Goal: Task Accomplishment & Management: Complete application form

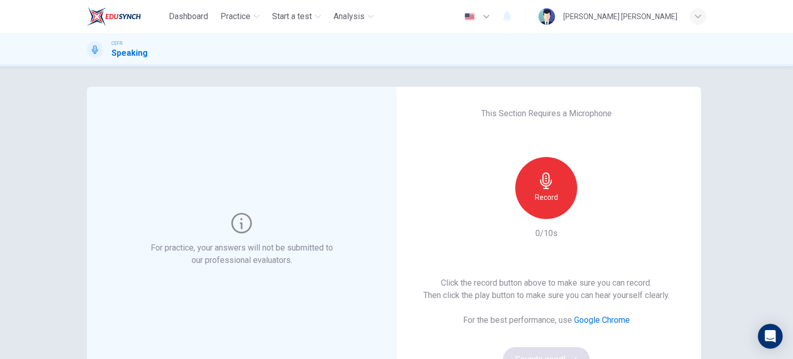
click at [560, 194] on div "Record" at bounding box center [546, 188] width 62 height 62
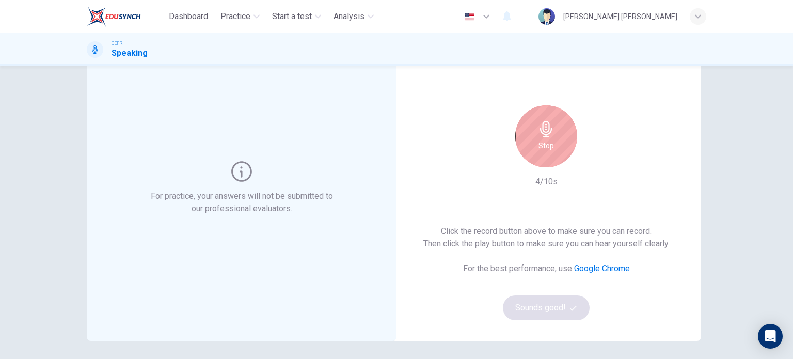
click at [540, 141] on h6 "Stop" at bounding box center [546, 145] width 15 height 12
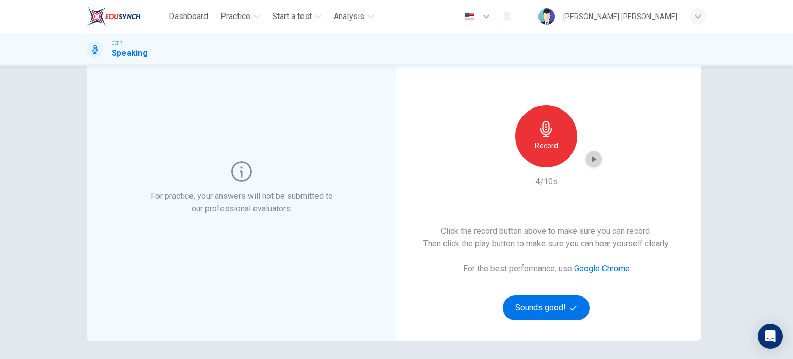
click at [597, 157] on div "button" at bounding box center [594, 159] width 17 height 17
click at [556, 149] on div "Record" at bounding box center [546, 136] width 62 height 62
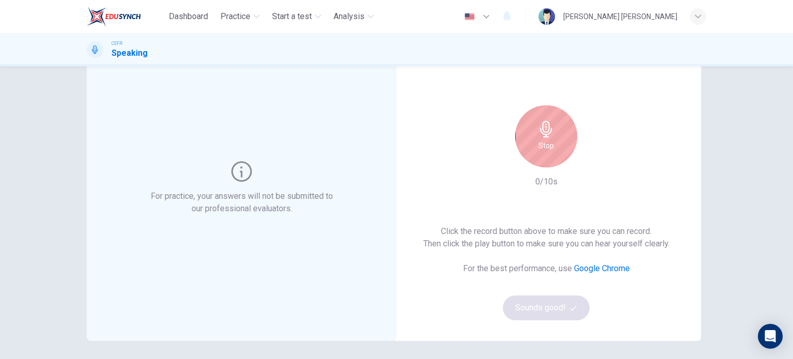
click at [556, 149] on div "Stop" at bounding box center [546, 136] width 62 height 62
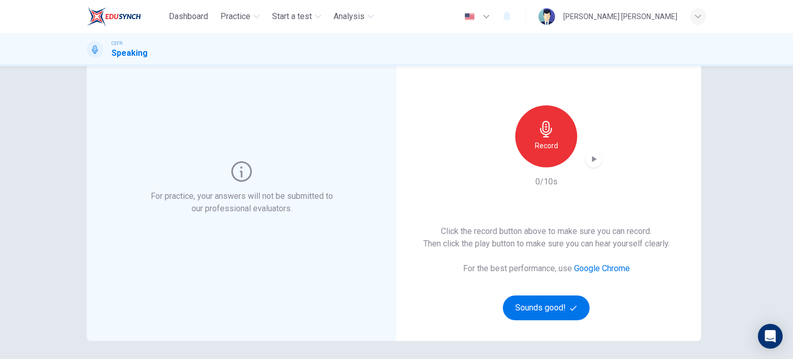
click at [556, 144] on div "Record" at bounding box center [546, 136] width 62 height 62
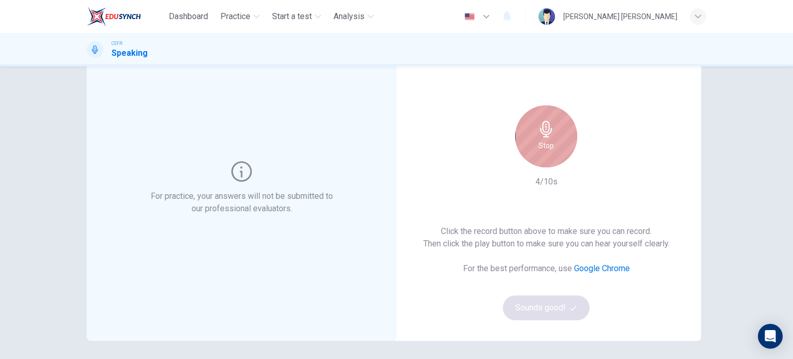
click at [556, 144] on div "Stop" at bounding box center [546, 136] width 62 height 62
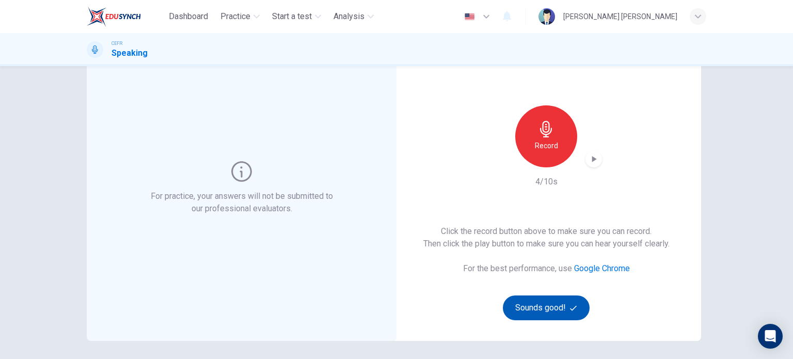
click at [554, 302] on button "Sounds good!" at bounding box center [546, 307] width 87 height 25
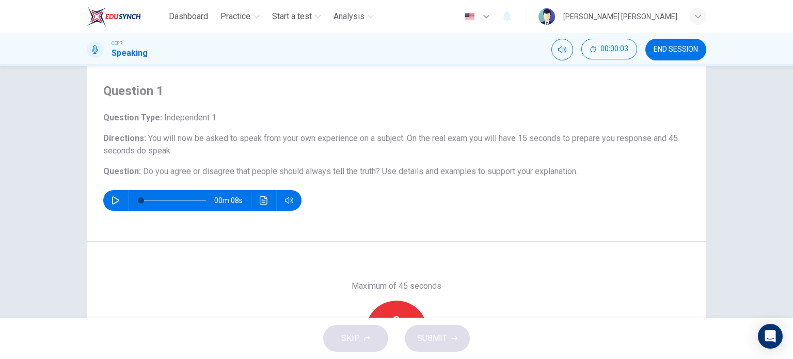
scroll to position [0, 0]
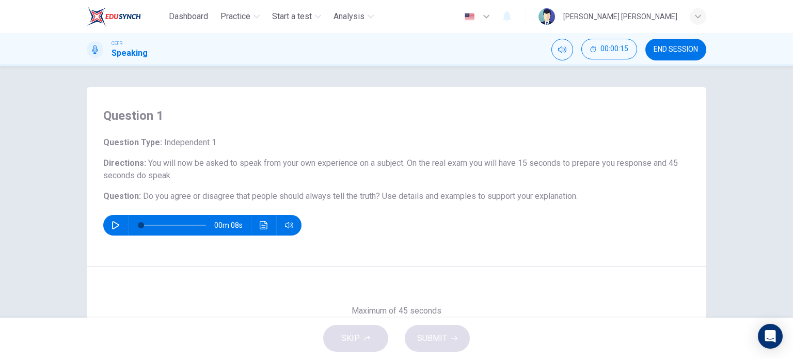
click at [112, 224] on icon "button" at bounding box center [115, 225] width 7 height 8
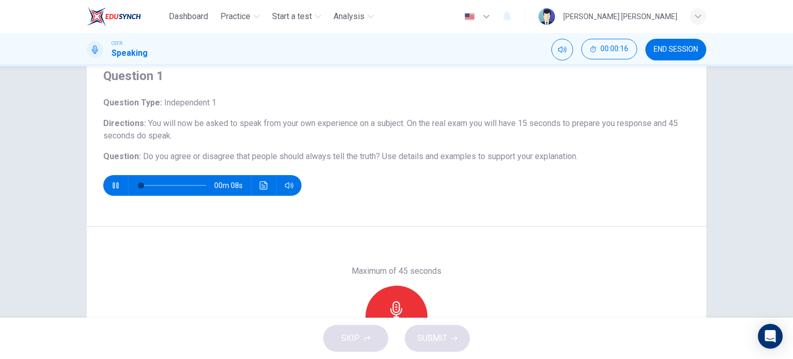
scroll to position [52, 0]
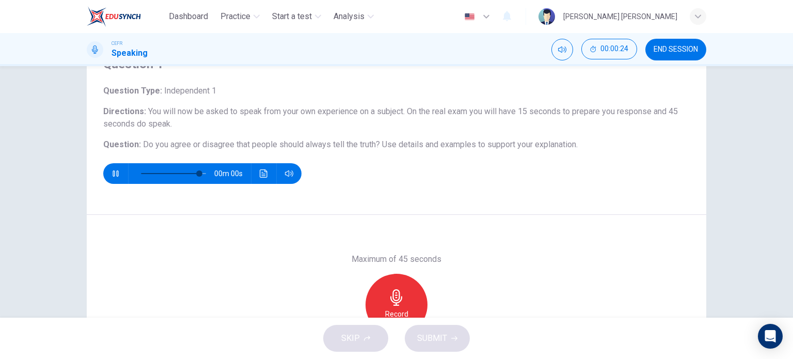
type input "0"
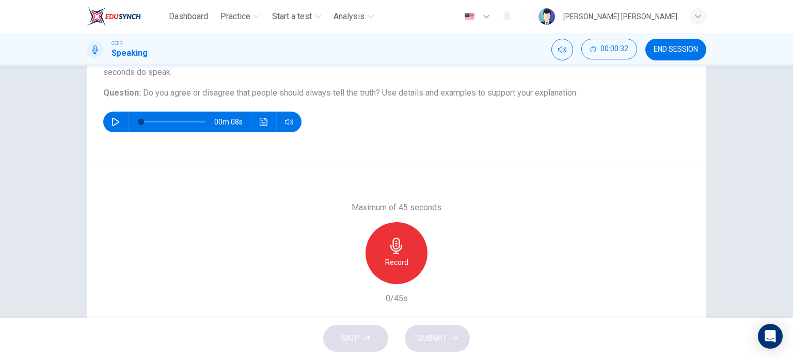
click at [413, 261] on div "Record" at bounding box center [397, 253] width 62 height 62
click at [445, 273] on icon "button" at bounding box center [444, 276] width 10 height 10
click at [439, 276] on icon "button" at bounding box center [444, 276] width 10 height 10
click at [454, 341] on button "SUBMIT" at bounding box center [437, 338] width 65 height 27
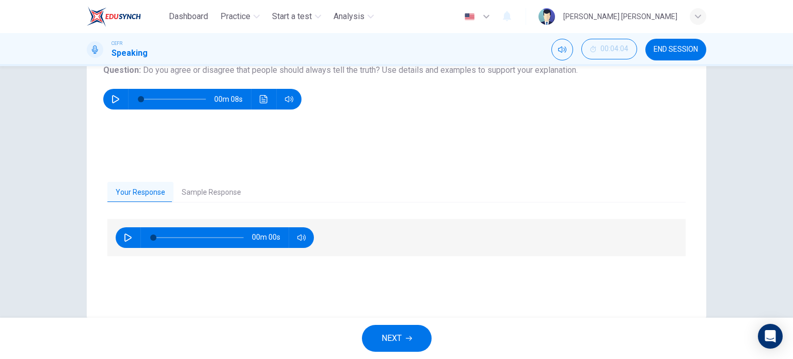
scroll to position [149, 0]
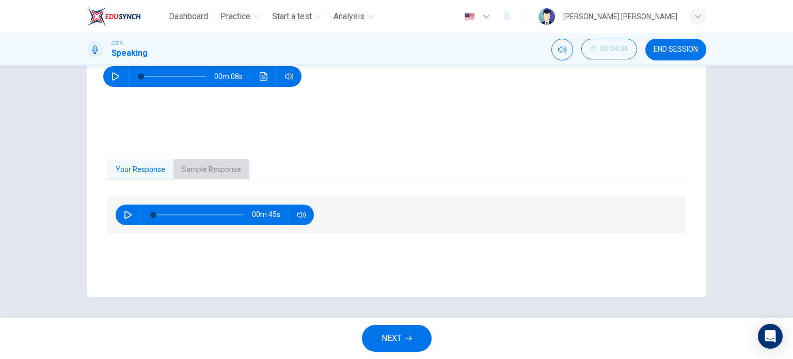
click at [211, 162] on button "Sample Response" at bounding box center [211, 170] width 76 height 22
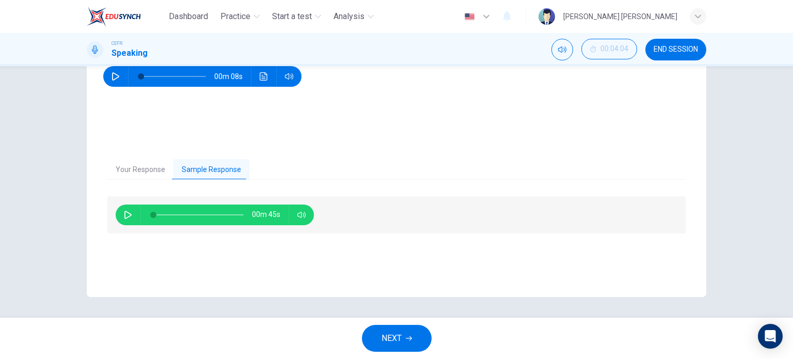
click at [163, 165] on button "Your Response" at bounding box center [140, 170] width 66 height 22
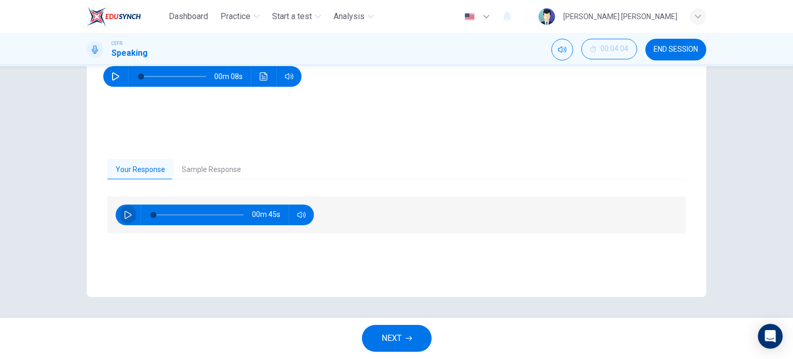
click at [124, 208] on button "button" at bounding box center [128, 214] width 17 height 21
type input "0"
click at [186, 173] on button "Sample Response" at bounding box center [211, 170] width 76 height 22
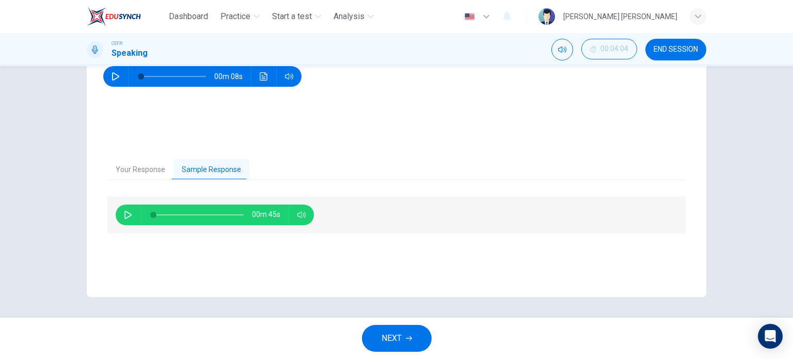
click at [124, 212] on icon "button" at bounding box center [127, 215] width 7 height 8
type input "2"
click at [136, 171] on button "Your Response" at bounding box center [140, 170] width 66 height 22
type input "4"
type input "2"
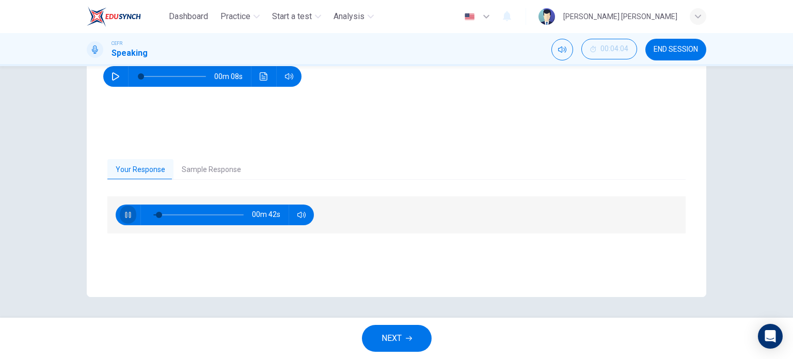
click at [124, 218] on button "button" at bounding box center [128, 214] width 17 height 21
type input "7"
click at [200, 186] on div "Your Response Sample Response 00m 42s 00m 43s" at bounding box center [396, 218] width 578 height 118
click at [211, 166] on button "Sample Response" at bounding box center [211, 170] width 76 height 22
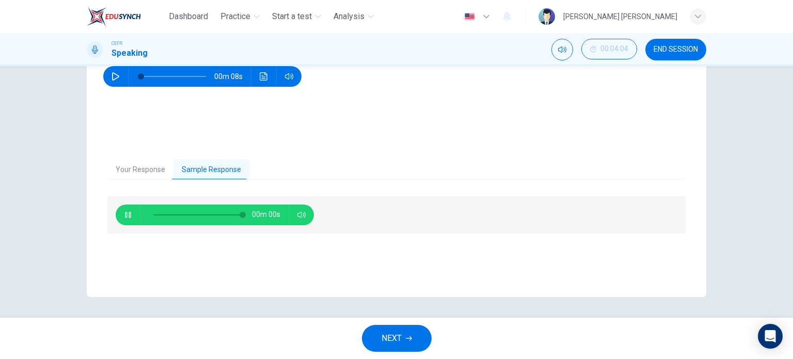
type input "0"
click at [738, 140] on div "Question 1 Question Type : Independent 1 Directions : You will now be asked to …" at bounding box center [396, 191] width 793 height 251
click at [423, 336] on button "NEXT" at bounding box center [397, 338] width 70 height 27
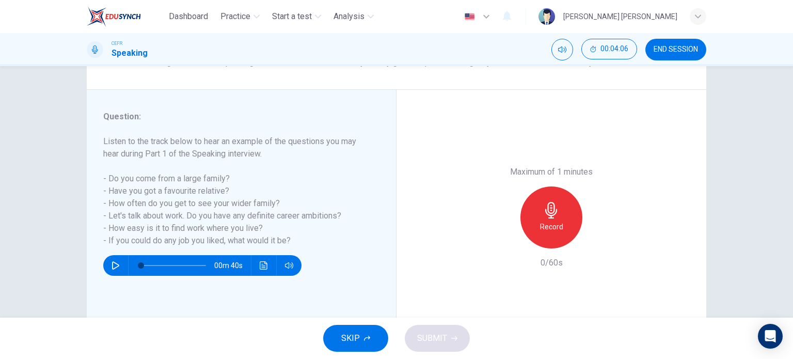
scroll to position [103, 0]
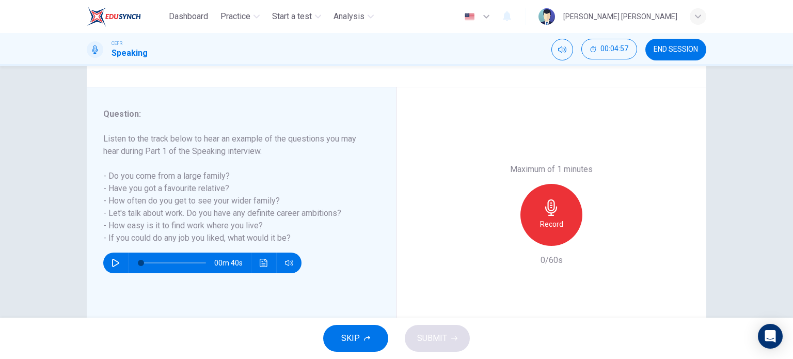
click at [115, 260] on icon "button" at bounding box center [116, 263] width 8 height 8
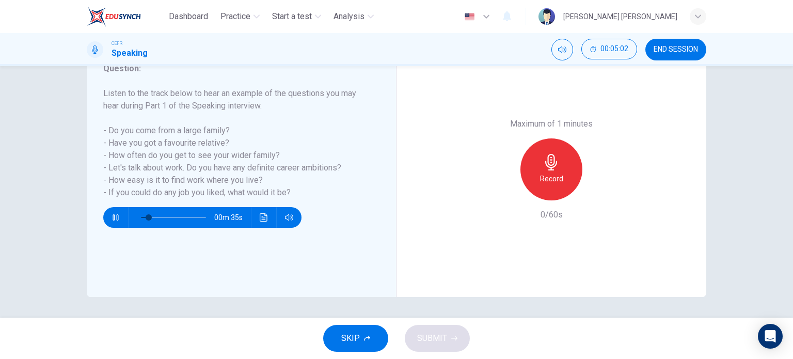
scroll to position [97, 0]
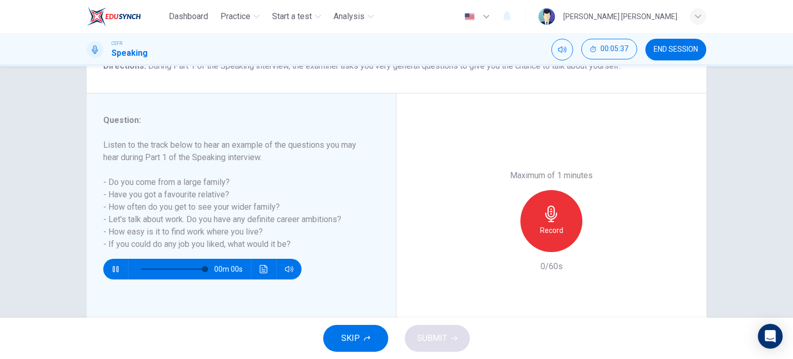
type input "0"
click at [570, 203] on div "Record" at bounding box center [551, 221] width 62 height 62
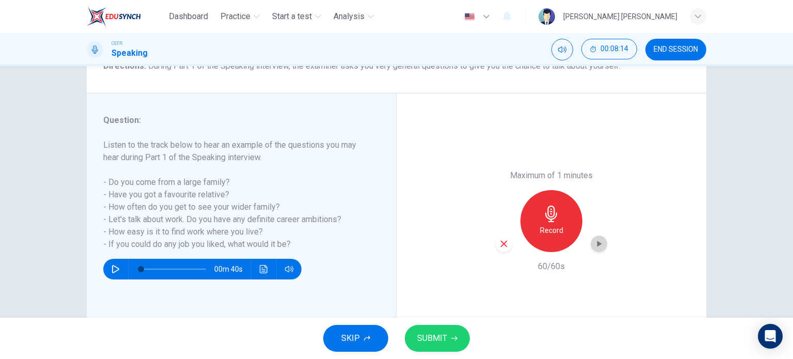
click at [597, 240] on icon "button" at bounding box center [599, 244] width 10 height 10
click at [434, 340] on span "SUBMIT" at bounding box center [432, 338] width 30 height 14
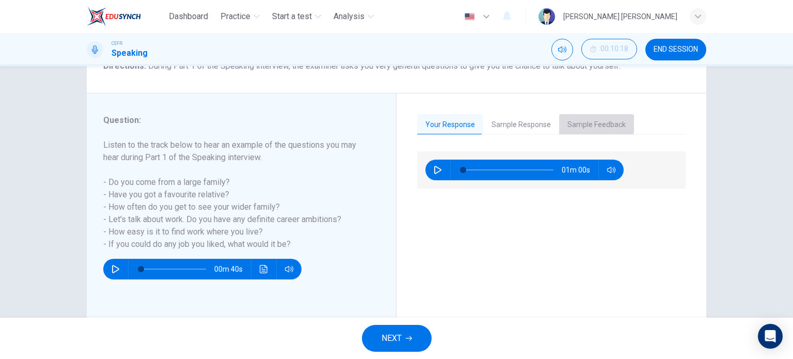
click at [563, 123] on button "Sample Feedback" at bounding box center [596, 125] width 75 height 22
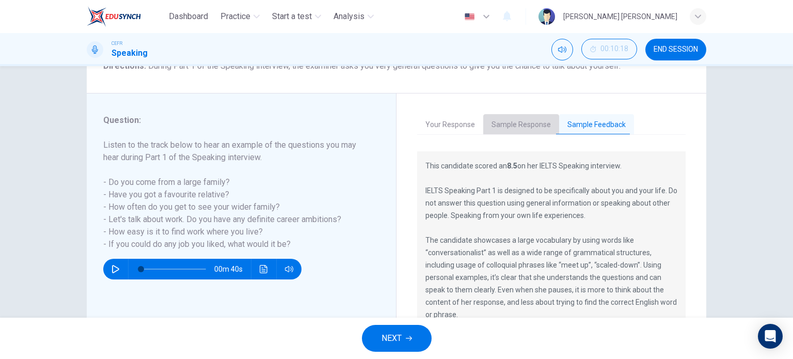
click at [517, 117] on button "Sample Response" at bounding box center [521, 125] width 76 height 22
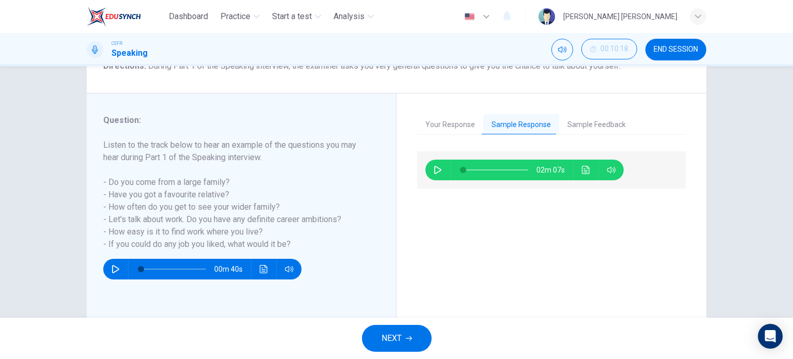
click at [438, 173] on icon "button" at bounding box center [438, 170] width 8 height 8
click at [579, 162] on button "Click to see the audio transcription" at bounding box center [586, 170] width 17 height 21
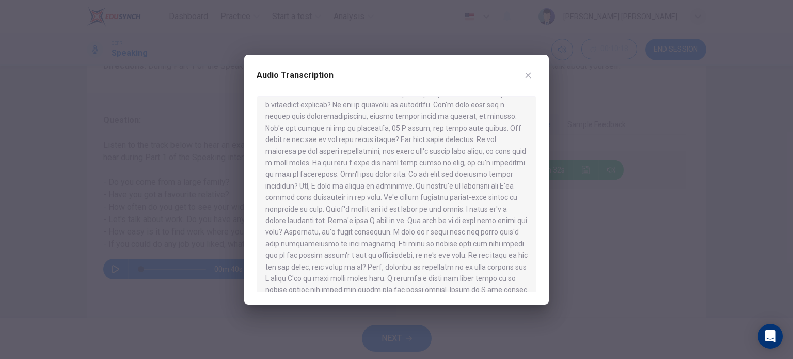
scroll to position [75, 0]
type input "0"
drag, startPoint x: 408, startPoint y: 149, endPoint x: 487, endPoint y: 149, distance: 79.0
click at [485, 149] on div at bounding box center [397, 194] width 280 height 196
click at [523, 80] on button "button" at bounding box center [528, 75] width 17 height 17
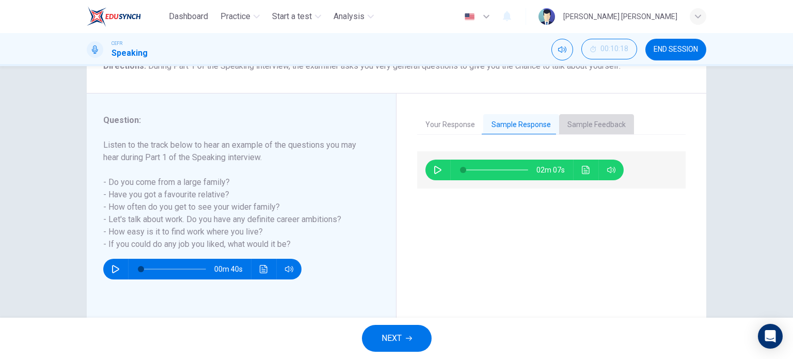
click at [612, 130] on button "Sample Feedback" at bounding box center [596, 125] width 75 height 22
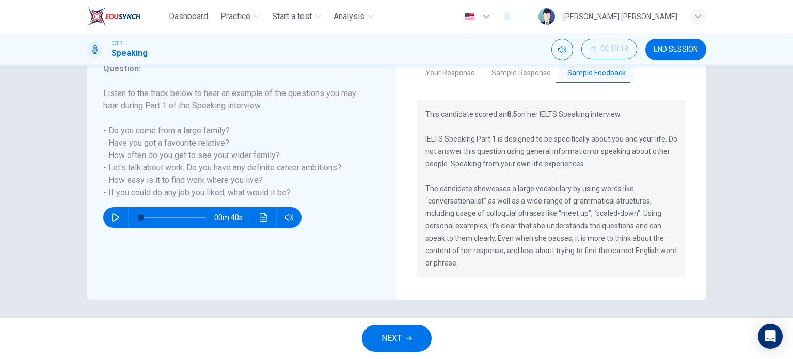
scroll to position [151, 0]
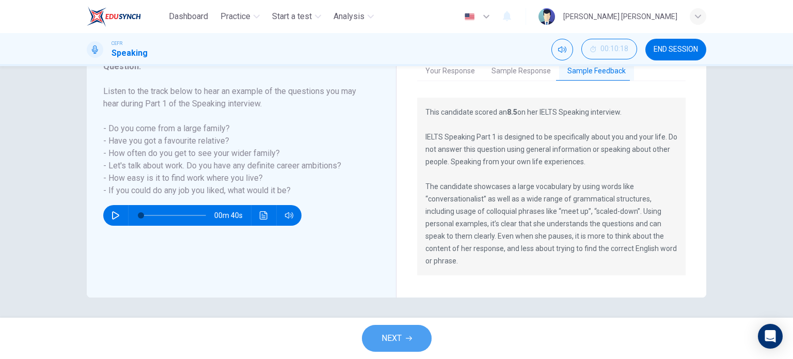
click at [410, 339] on icon "button" at bounding box center [409, 338] width 6 height 5
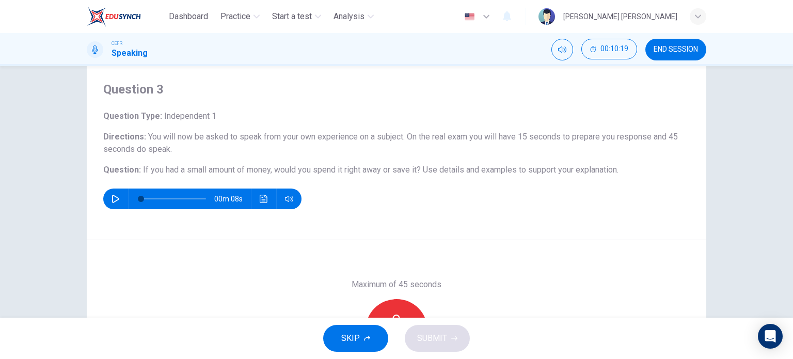
scroll to position [52, 0]
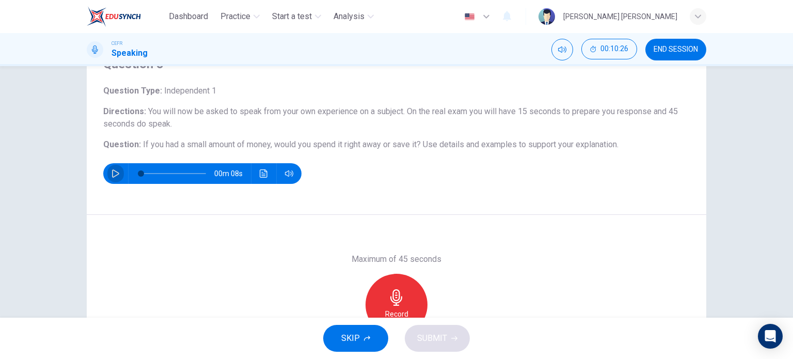
click at [112, 171] on icon "button" at bounding box center [116, 173] width 8 height 8
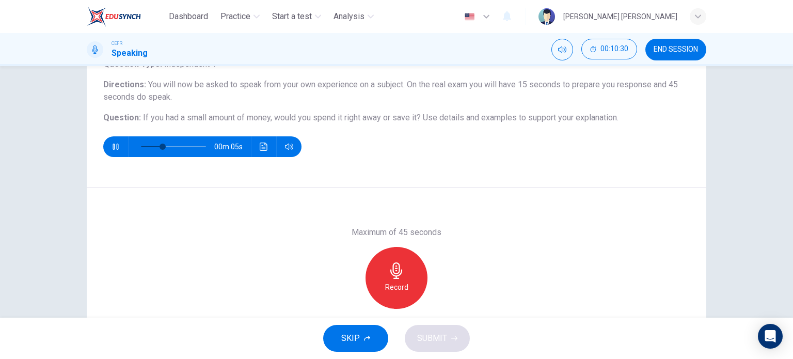
scroll to position [103, 0]
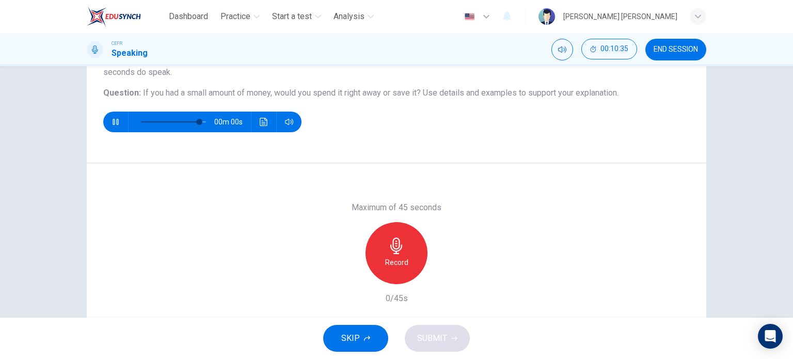
type input "0"
click at [408, 244] on div "Record" at bounding box center [397, 253] width 62 height 62
click at [439, 272] on icon "button" at bounding box center [444, 276] width 10 height 10
click at [436, 335] on span "SUBMIT" at bounding box center [432, 338] width 30 height 14
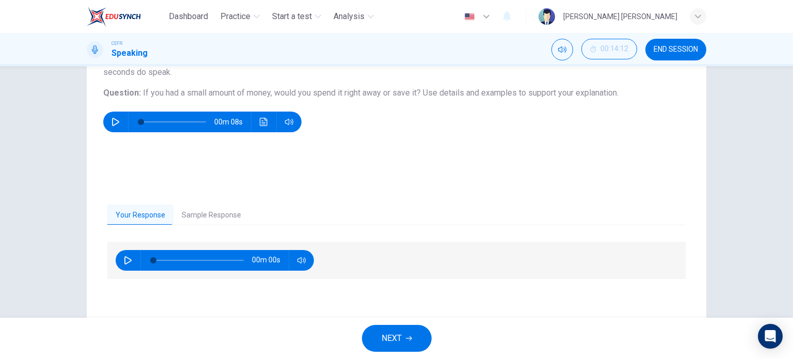
click at [215, 208] on button "Sample Response" at bounding box center [211, 215] width 76 height 22
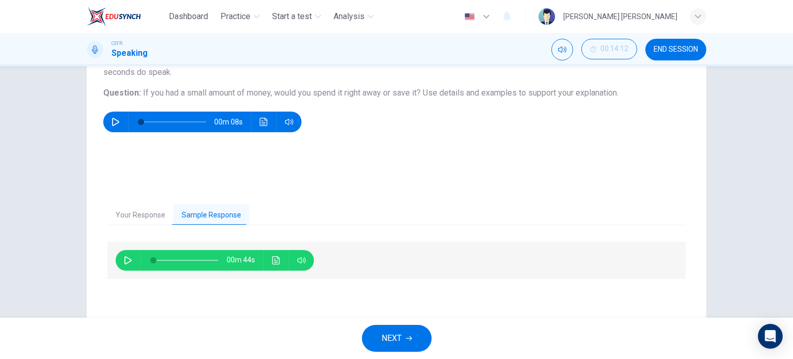
click at [132, 259] on button "button" at bounding box center [128, 260] width 17 height 21
type input "0"
click at [394, 340] on span "NEXT" at bounding box center [392, 338] width 20 height 14
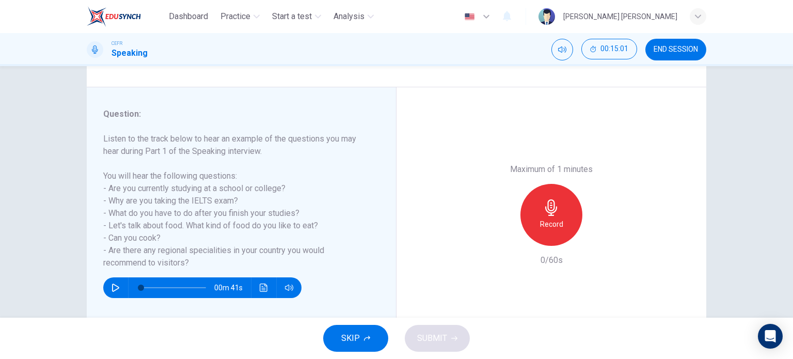
scroll to position [149, 0]
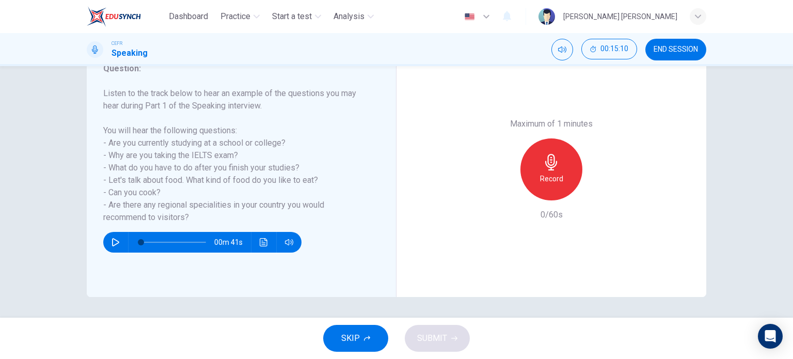
drag, startPoint x: 130, startPoint y: 192, endPoint x: 161, endPoint y: 192, distance: 31.0
click at [161, 192] on h6 "Listen to the track below to hear an example of the questions you may hear duri…" at bounding box center [235, 155] width 264 height 136
drag, startPoint x: 161, startPoint y: 192, endPoint x: 109, endPoint y: 192, distance: 51.6
click at [109, 192] on h6 "Listen to the track below to hear an example of the questions you may hear duri…" at bounding box center [235, 155] width 264 height 136
drag, startPoint x: 109, startPoint y: 192, endPoint x: 155, endPoint y: 190, distance: 46.0
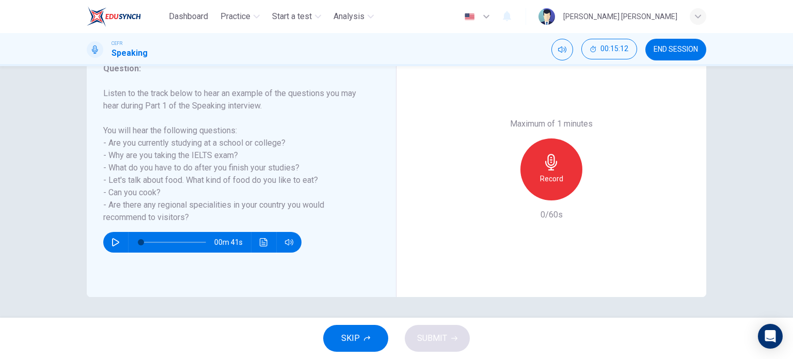
click at [155, 190] on h6 "Listen to the track below to hear an example of the questions you may hear duri…" at bounding box center [235, 155] width 264 height 136
drag, startPoint x: 156, startPoint y: 190, endPoint x: 107, endPoint y: 194, distance: 48.7
click at [108, 194] on h6 "Listen to the track below to hear an example of the questions you may hear duri…" at bounding box center [235, 155] width 264 height 136
drag, startPoint x: 106, startPoint y: 193, endPoint x: 159, endPoint y: 193, distance: 53.2
click at [159, 193] on h6 "Listen to the track below to hear an example of the questions you may hear duri…" at bounding box center [235, 155] width 264 height 136
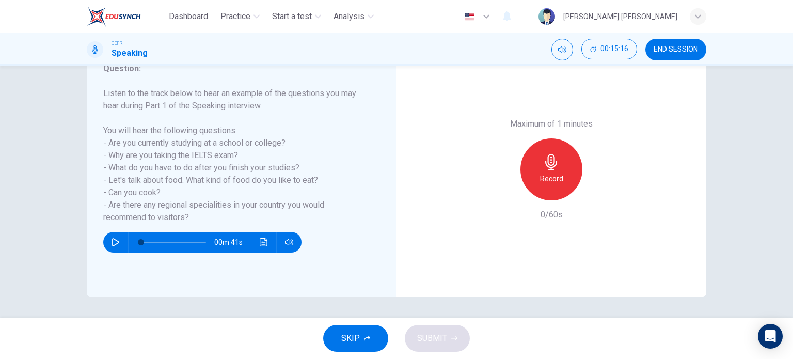
drag, startPoint x: 161, startPoint y: 193, endPoint x: 124, endPoint y: 194, distance: 36.7
click at [124, 194] on h6 "Listen to the track below to hear an example of the questions you may hear duri…" at bounding box center [235, 155] width 264 height 136
click at [126, 193] on h6 "Listen to the track below to hear an example of the questions you may hear duri…" at bounding box center [235, 155] width 264 height 136
drag, startPoint x: 187, startPoint y: 215, endPoint x: 157, endPoint y: 216, distance: 30.5
click at [157, 216] on h6 "Listen to the track below to hear an example of the questions you may hear duri…" at bounding box center [235, 155] width 264 height 136
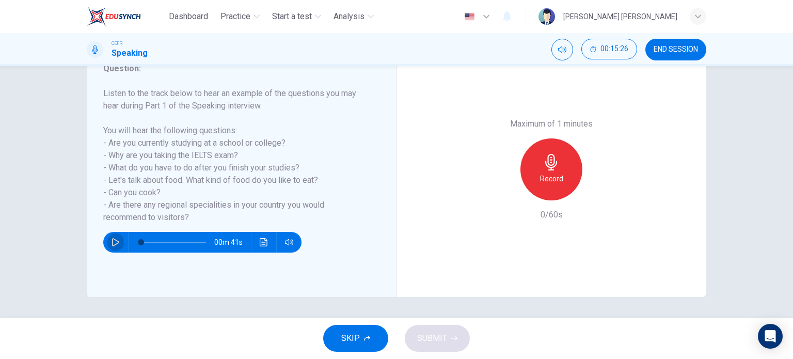
click at [119, 244] on button "button" at bounding box center [115, 242] width 17 height 21
type input "0"
click at [581, 51] on button "00:17:41" at bounding box center [609, 49] width 56 height 21
click at [626, 56] on button "Show" at bounding box center [626, 49] width 21 height 21
click at [559, 57] on button "Mute" at bounding box center [562, 50] width 22 height 22
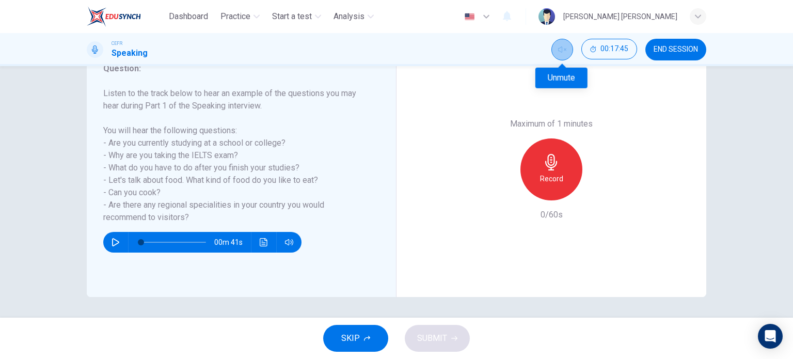
click at [559, 57] on button "Unmute" at bounding box center [562, 50] width 22 height 22
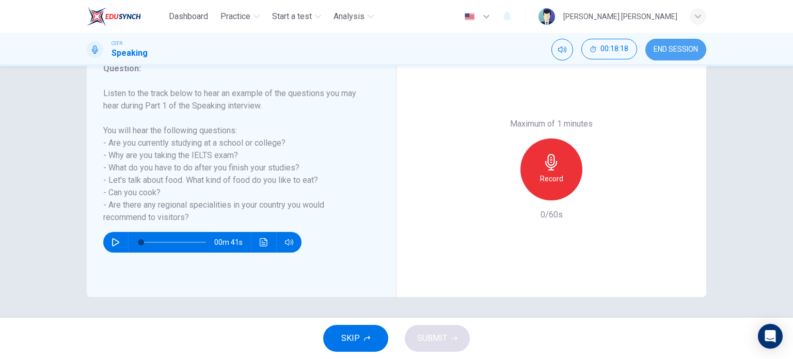
click at [679, 50] on span "END SESSION" at bounding box center [676, 49] width 44 height 8
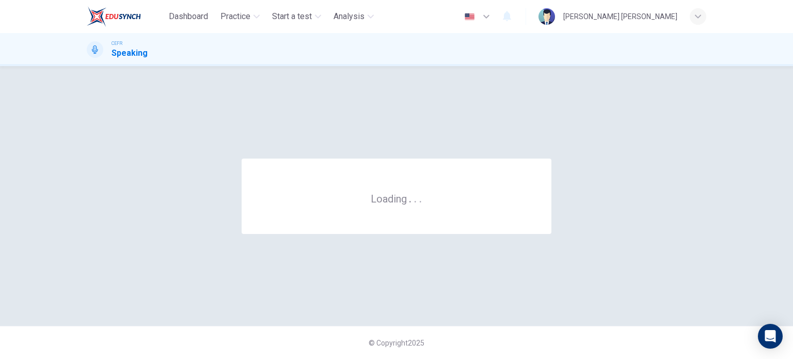
scroll to position [0, 0]
